Goal: Check status

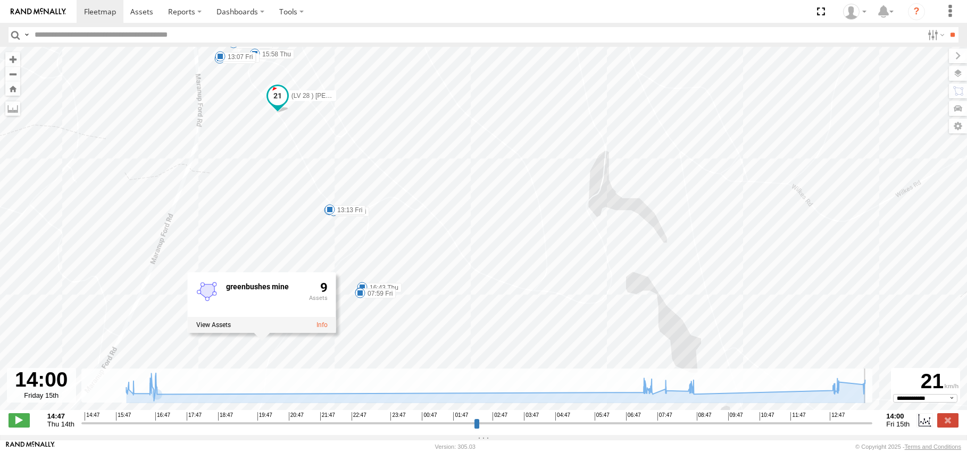
select select "**********"
click at [97, 12] on span at bounding box center [100, 11] width 32 height 10
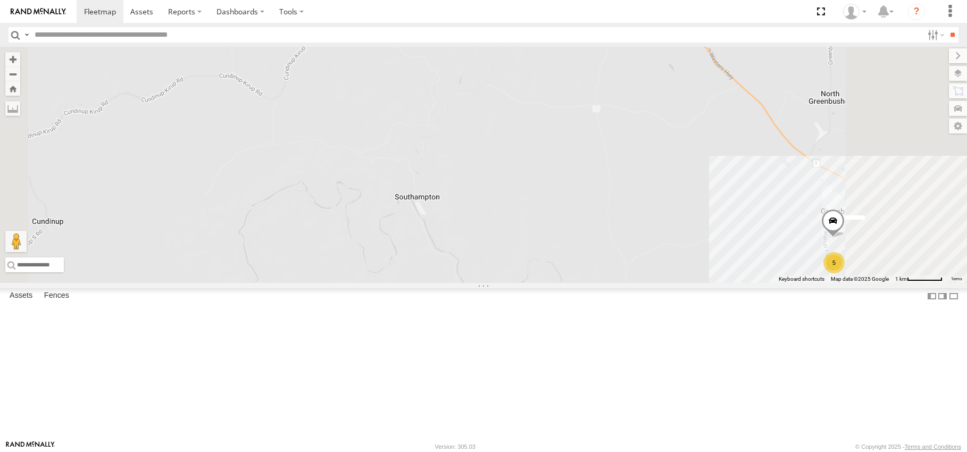
drag, startPoint x: 750, startPoint y: 344, endPoint x: 499, endPoint y: 213, distance: 282.9
click at [499, 213] on div "(LV20) Tony Ute (LV 11). Patrol 5" at bounding box center [483, 165] width 967 height 236
